Goal: Task Accomplishment & Management: Use online tool/utility

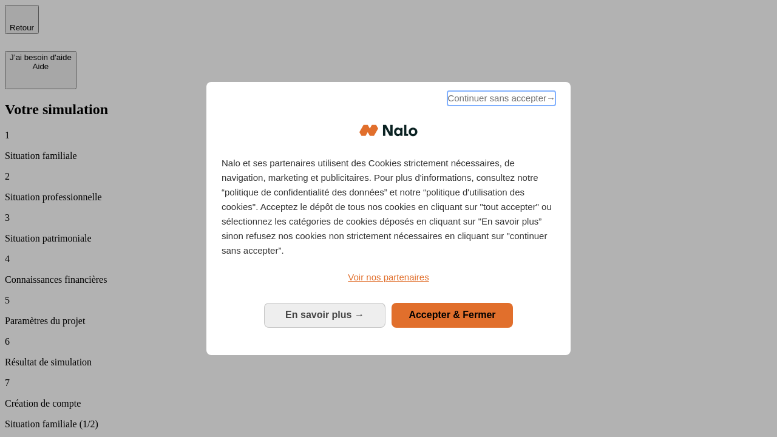
click at [500, 100] on span "Continuer sans accepter →" at bounding box center [501, 98] width 108 height 15
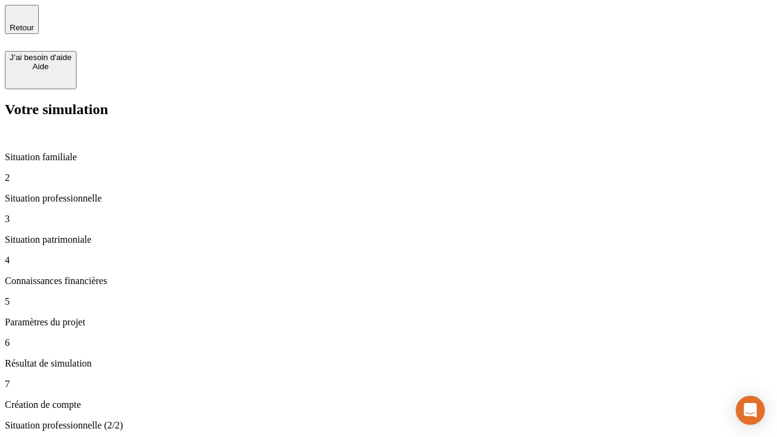
type input "30 000"
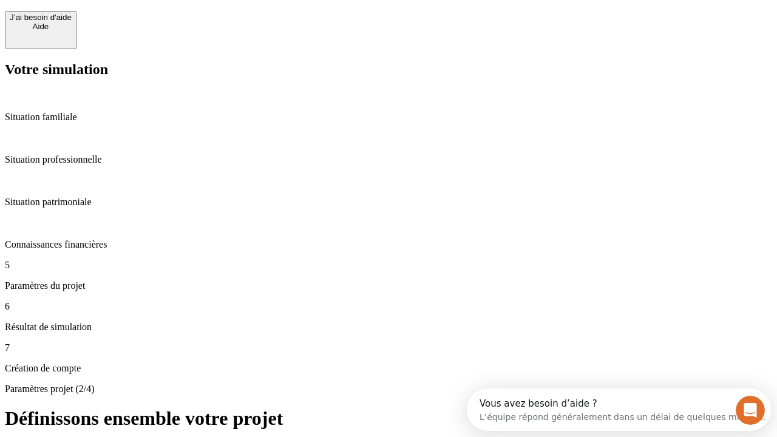
scroll to position [11, 0]
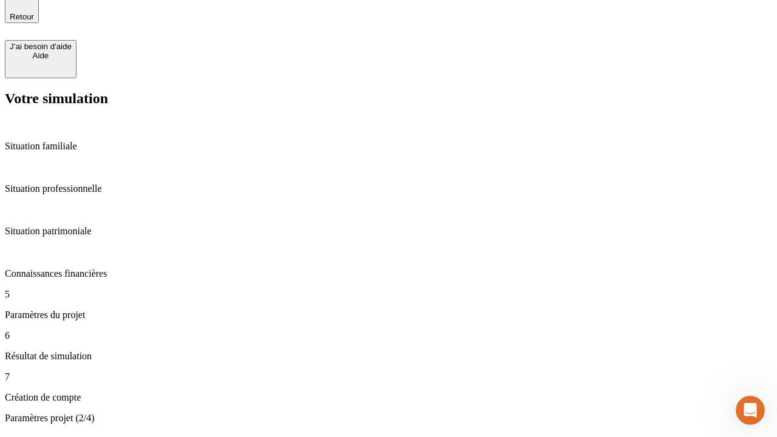
scroll to position [0, 0]
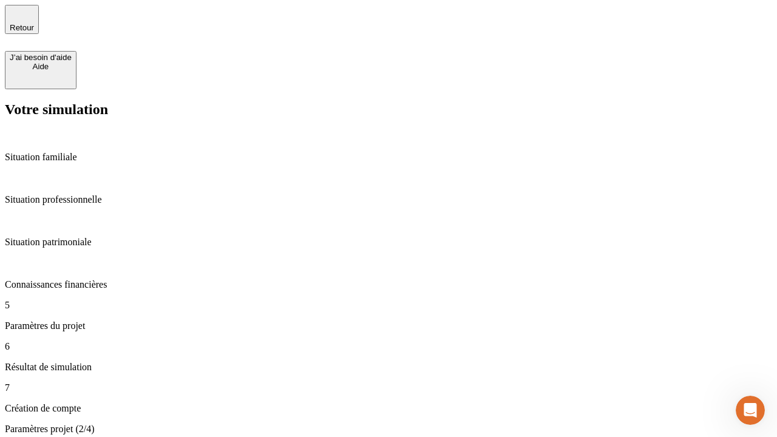
type input "25"
type input "64"
type input "1 000"
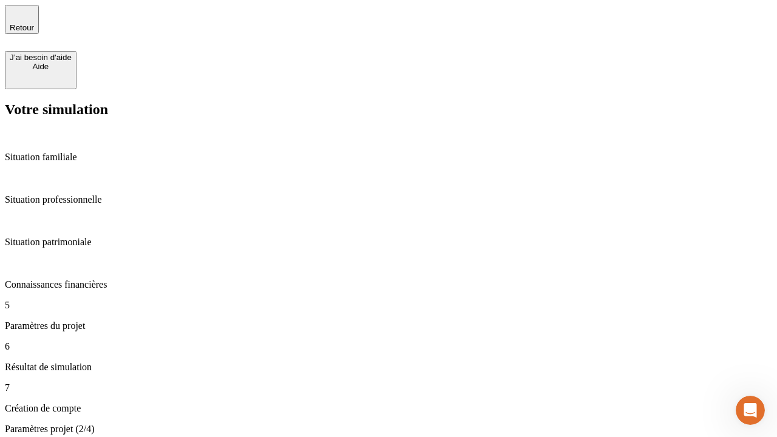
type input "640"
